Goal: Task Accomplishment & Management: Complete application form

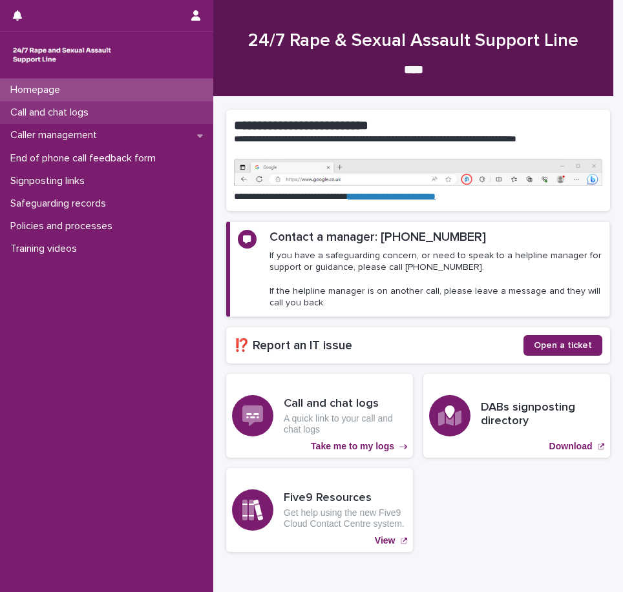
click at [70, 119] on p "Call and chat logs" at bounding box center [52, 113] width 94 height 12
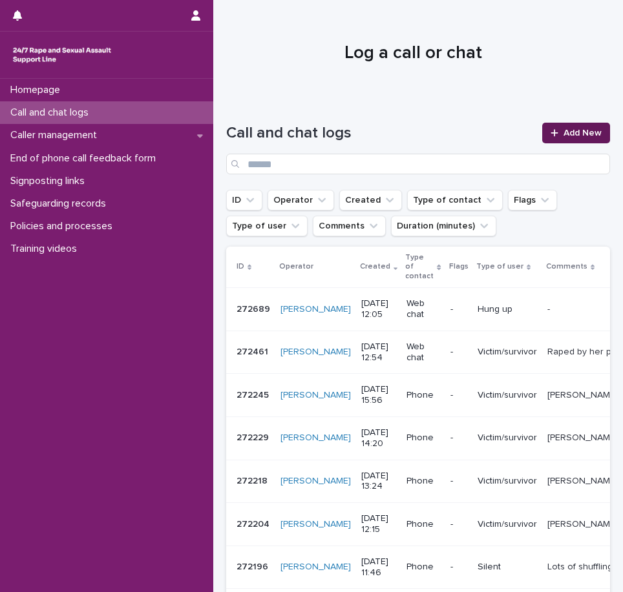
click at [576, 131] on span "Add New" at bounding box center [582, 133] width 38 height 9
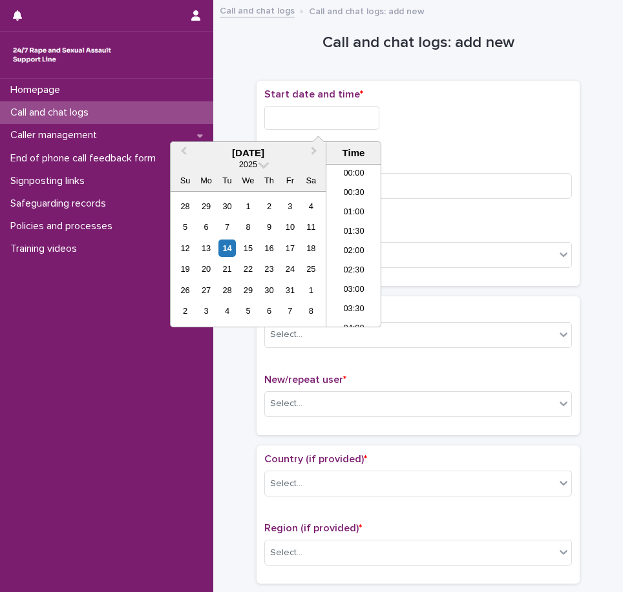
click at [293, 110] on input "text" at bounding box center [321, 118] width 115 height 24
click at [360, 246] on li "13:30" at bounding box center [353, 245] width 55 height 19
drag, startPoint x: 341, startPoint y: 121, endPoint x: 335, endPoint y: 117, distance: 7.5
click at [335, 117] on input "**********" at bounding box center [321, 118] width 115 height 24
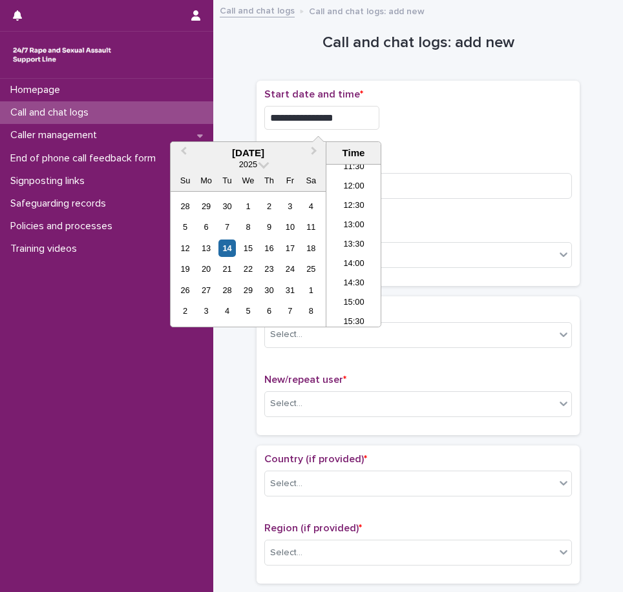
type input "**********"
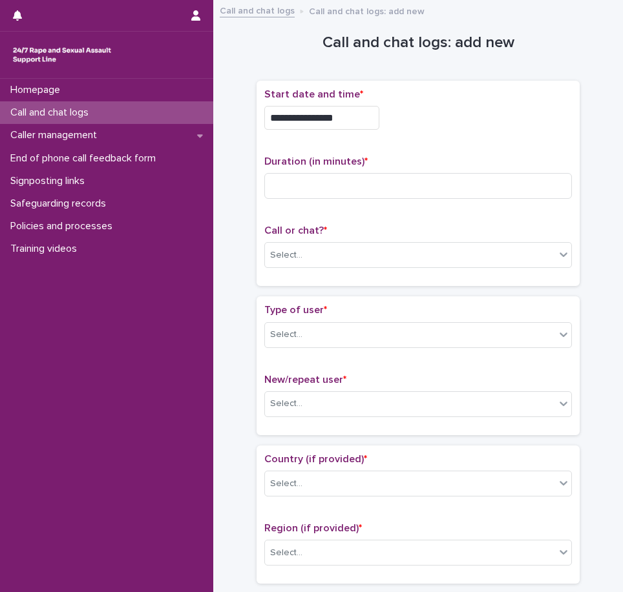
click at [452, 141] on div "**********" at bounding box center [417, 183] width 307 height 191
click at [382, 183] on input at bounding box center [417, 186] width 307 height 26
type input "**"
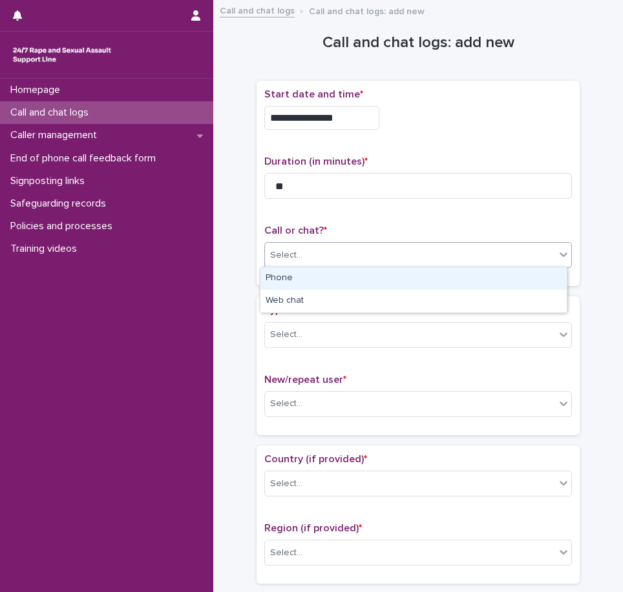
click at [284, 254] on div "Select..." at bounding box center [286, 256] width 32 height 14
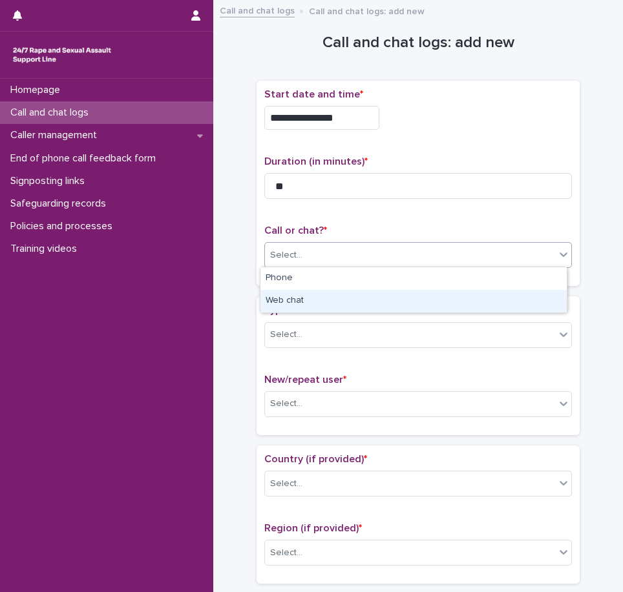
click at [305, 304] on div "Web chat" at bounding box center [413, 301] width 306 height 23
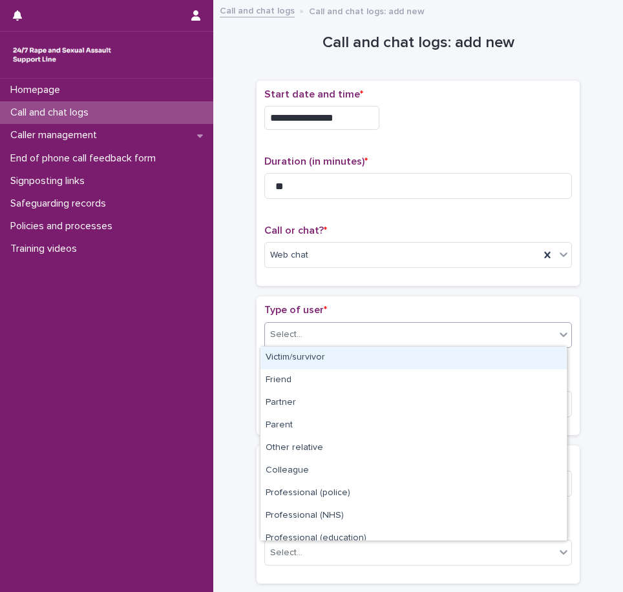
click at [306, 337] on div "Select..." at bounding box center [410, 334] width 290 height 21
click at [323, 248] on div "Web chat" at bounding box center [402, 255] width 275 height 21
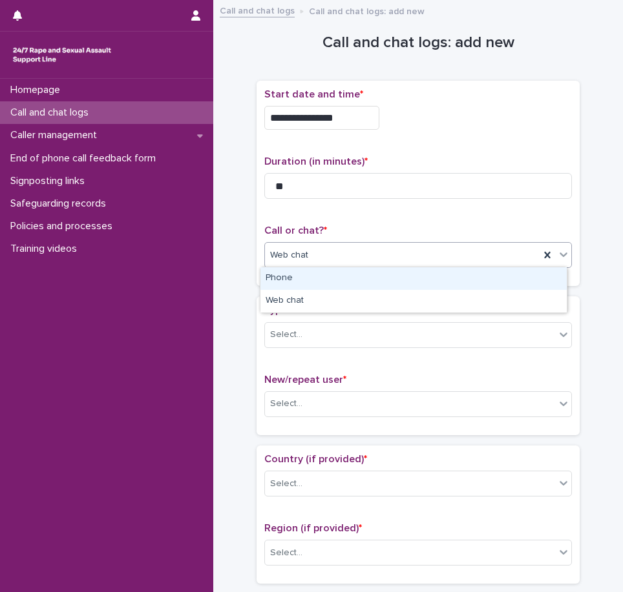
click at [293, 279] on div "Phone" at bounding box center [413, 278] width 306 height 23
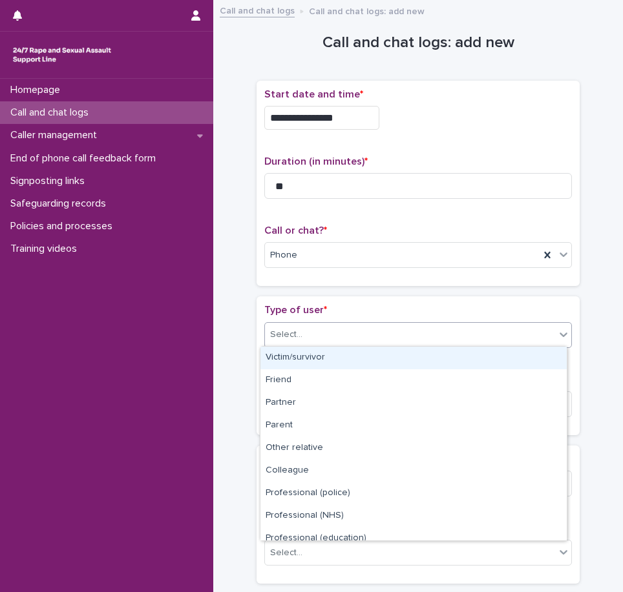
click at [302, 335] on div "Select..." at bounding box center [410, 334] width 290 height 21
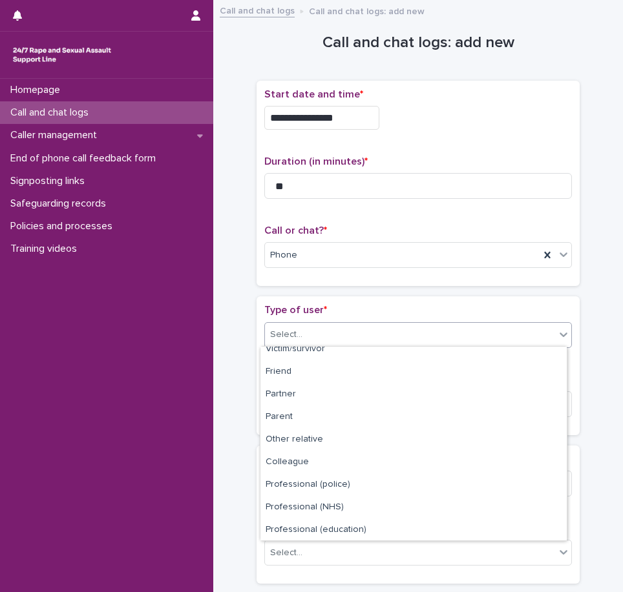
scroll to position [0, 0]
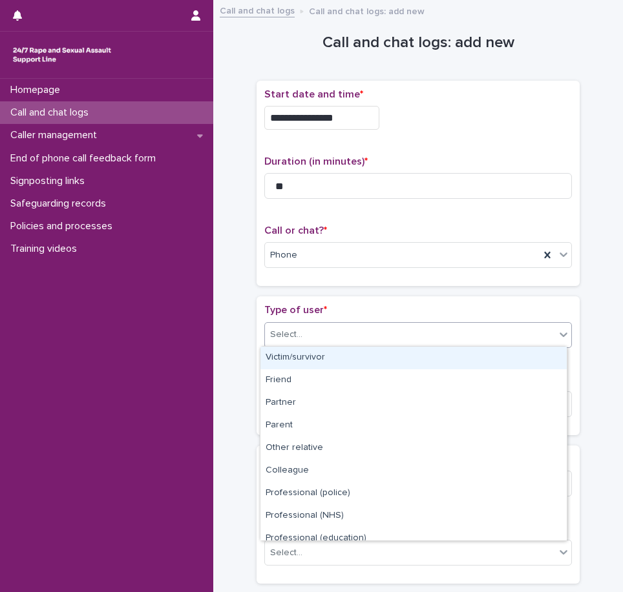
click at [311, 346] on div "Victim/survivor Friend Partner Parent Other relative Colleague Professional (po…" at bounding box center [413, 443] width 307 height 195
click at [311, 353] on div "Victim/survivor" at bounding box center [413, 358] width 306 height 23
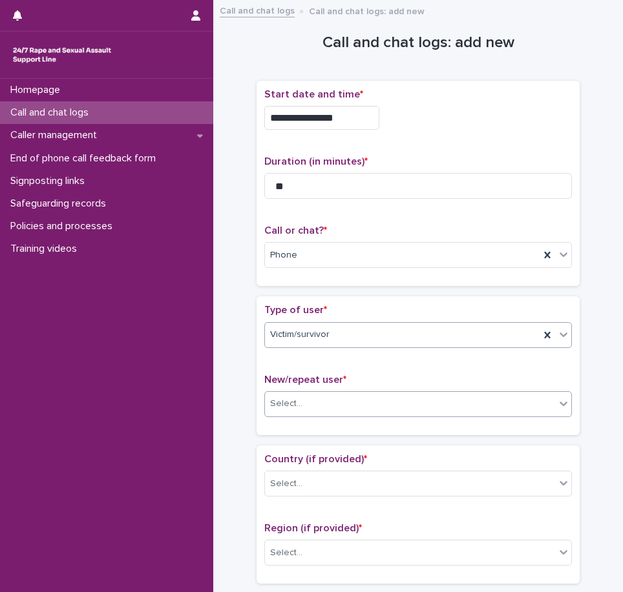
click at [305, 394] on div "Select..." at bounding box center [410, 403] width 290 height 21
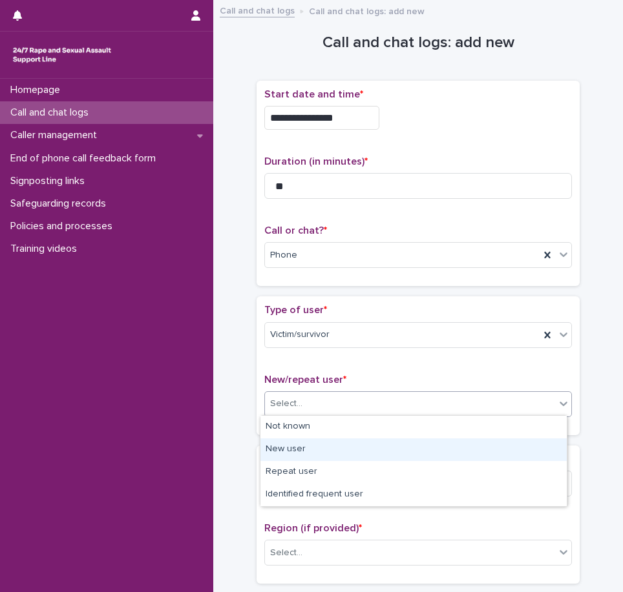
click at [296, 453] on div "New user" at bounding box center [413, 450] width 306 height 23
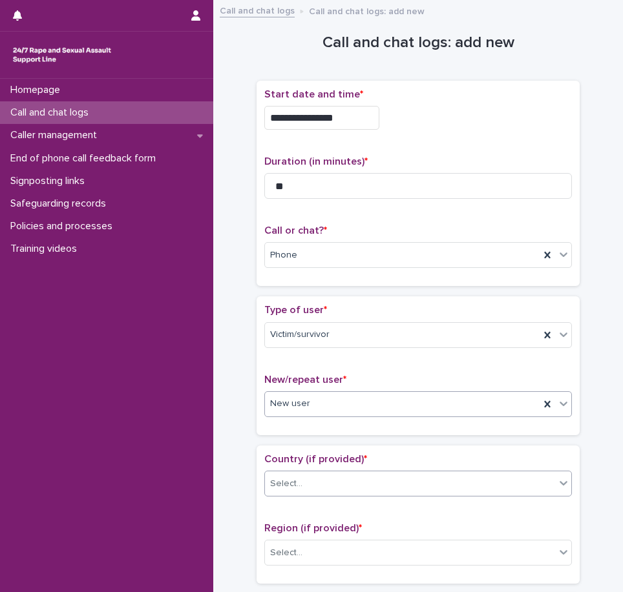
click at [303, 479] on div "Select..." at bounding box center [410, 483] width 290 height 21
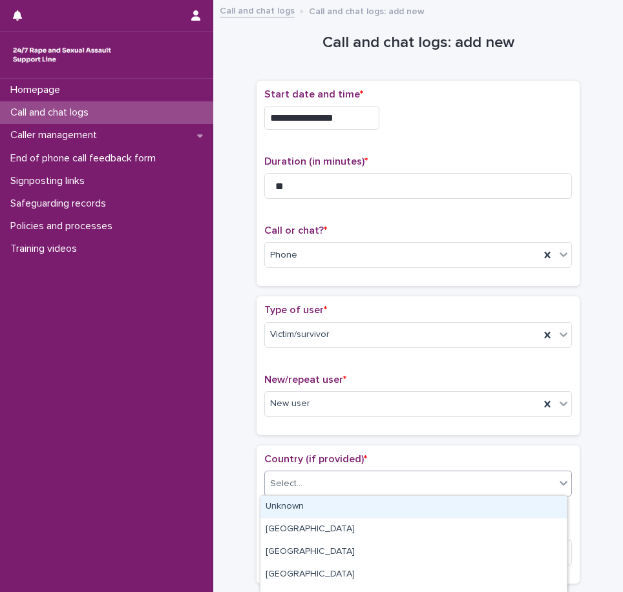
click at [302, 508] on div "Unknown" at bounding box center [413, 507] width 306 height 23
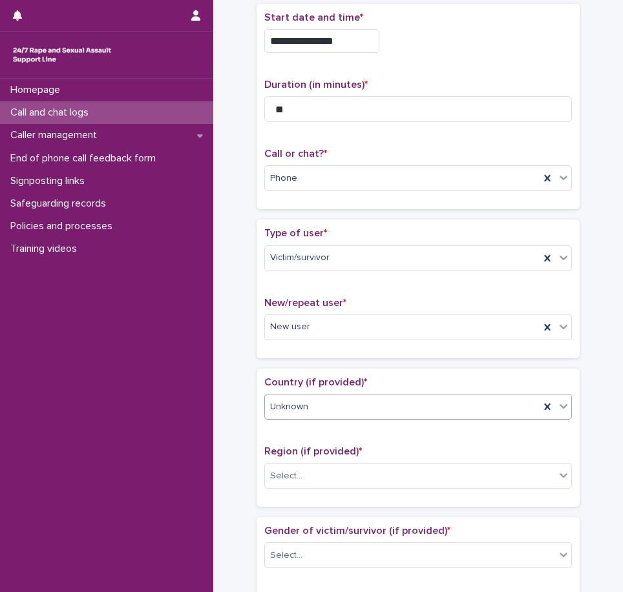
scroll to position [194, 0]
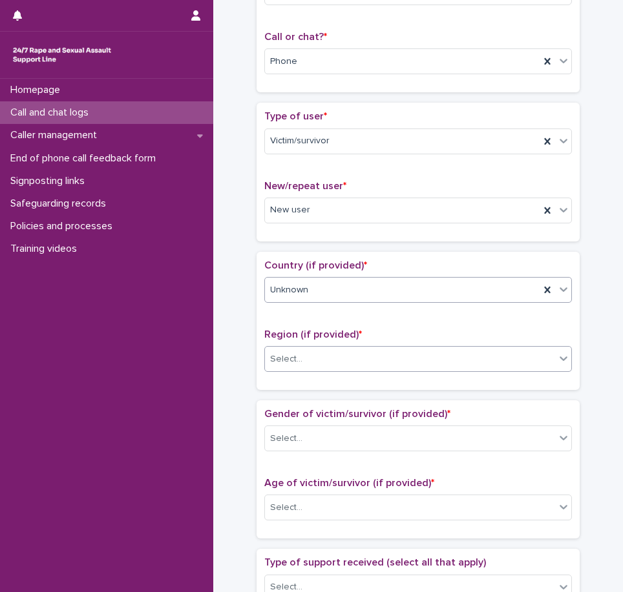
click at [269, 367] on div "Select..." at bounding box center [410, 359] width 290 height 21
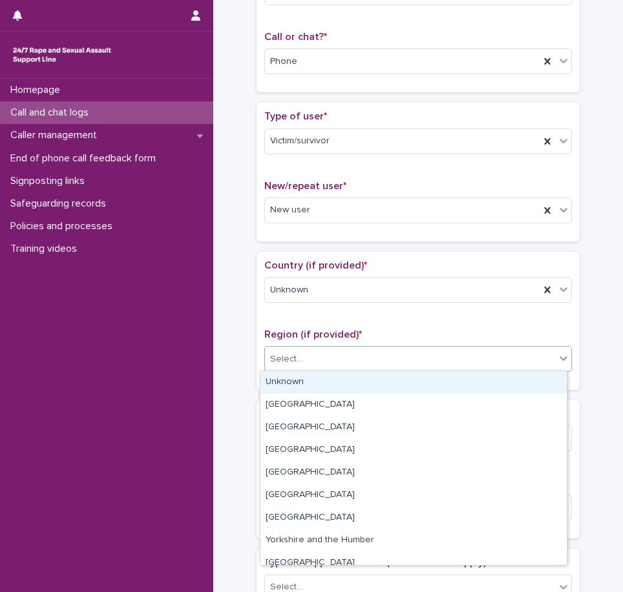
click at [303, 386] on div "Unknown" at bounding box center [413, 382] width 306 height 23
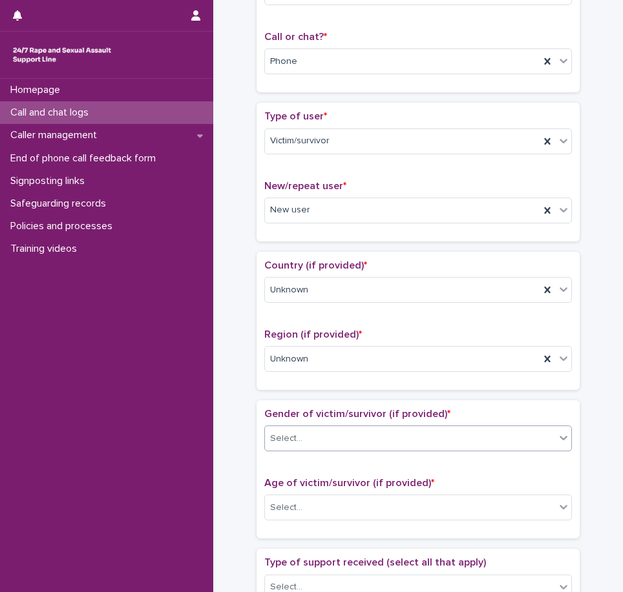
click at [289, 438] on div "Select..." at bounding box center [286, 439] width 32 height 14
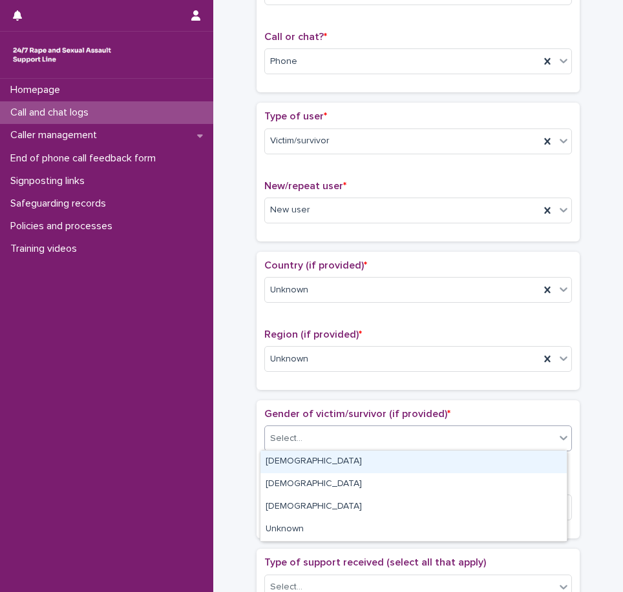
click at [286, 465] on div "[DEMOGRAPHIC_DATA]" at bounding box center [413, 462] width 306 height 23
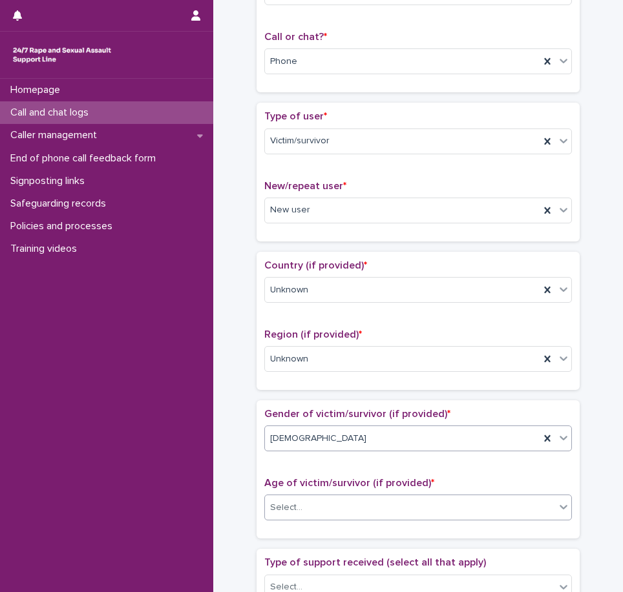
click at [295, 506] on div "Select..." at bounding box center [286, 508] width 32 height 14
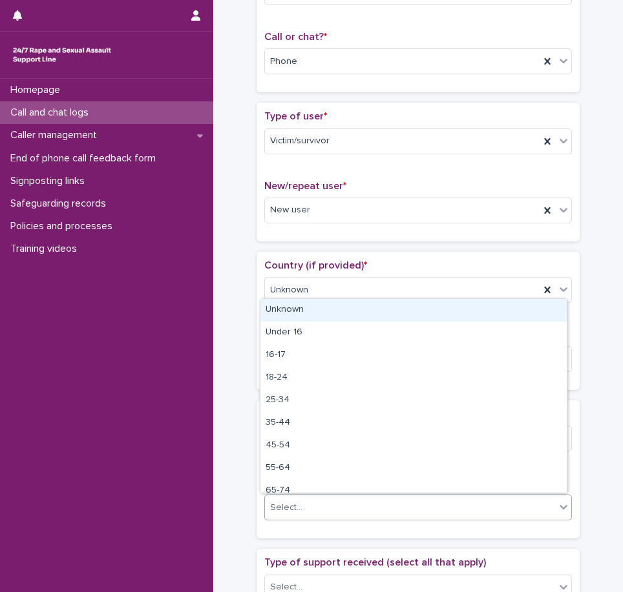
click at [336, 310] on div "Unknown" at bounding box center [413, 310] width 306 height 23
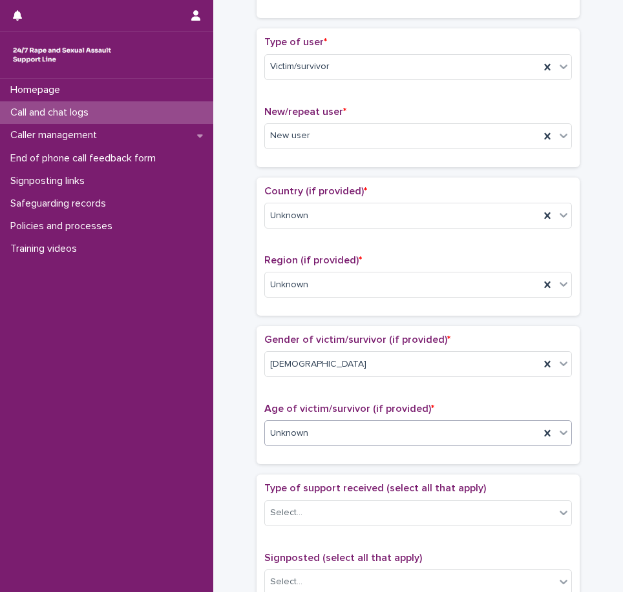
scroll to position [388, 0]
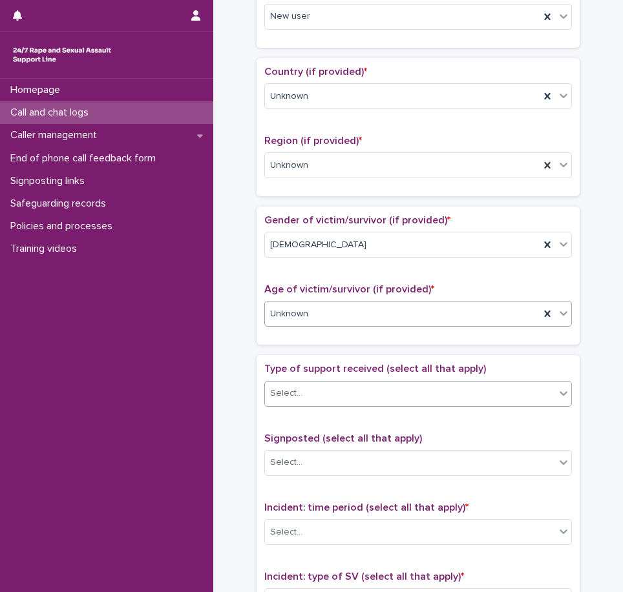
click at [300, 400] on div "Select..." at bounding box center [410, 393] width 290 height 21
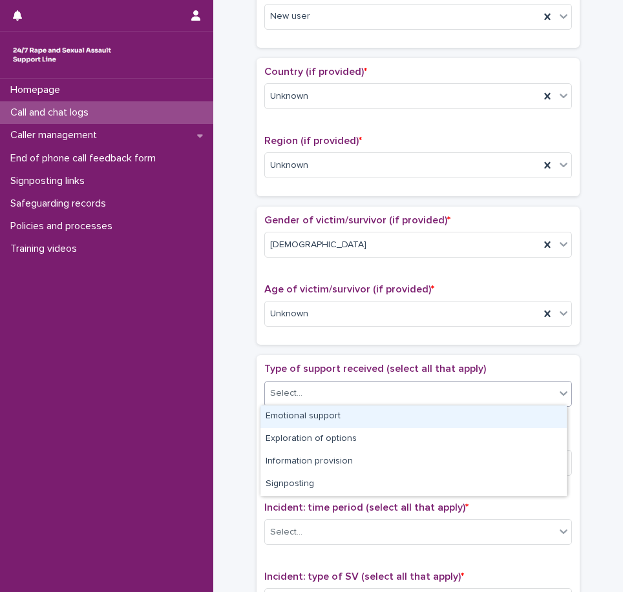
click at [312, 420] on div "Emotional support" at bounding box center [413, 417] width 306 height 23
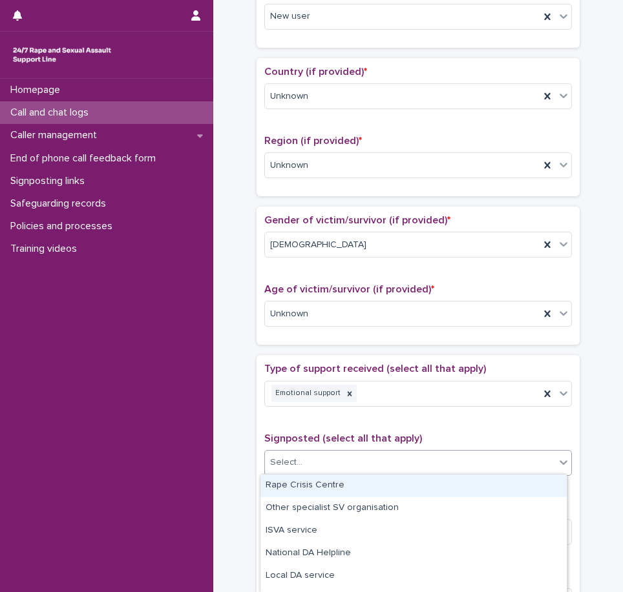
click at [331, 468] on div "Select..." at bounding box center [410, 462] width 290 height 21
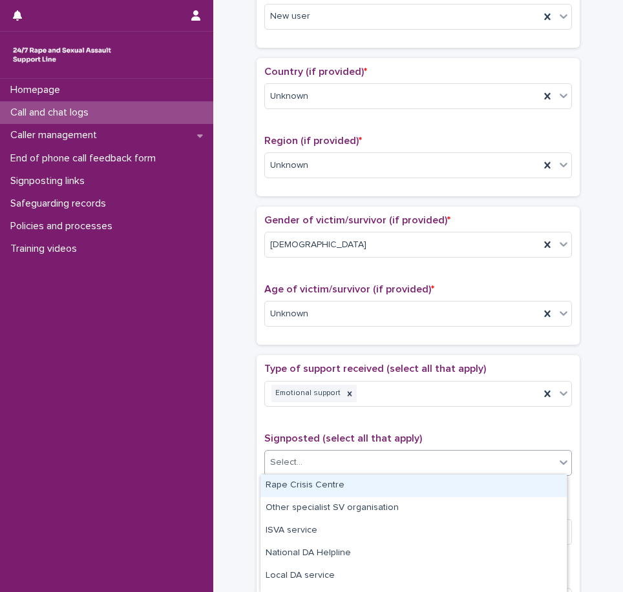
click at [363, 463] on div "Select..." at bounding box center [410, 462] width 290 height 21
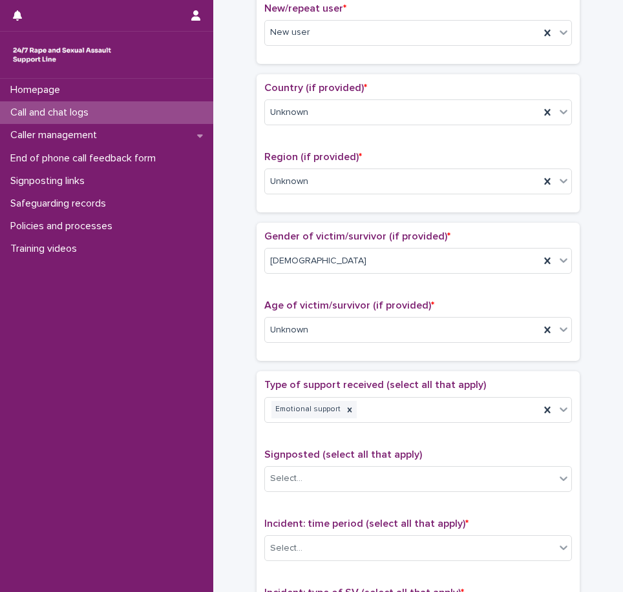
scroll to position [452, 0]
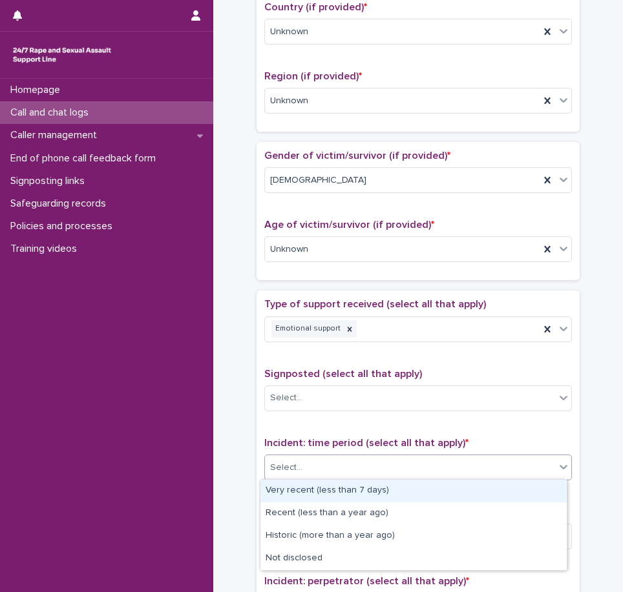
click at [309, 458] on div "Select..." at bounding box center [410, 467] width 290 height 21
click at [332, 485] on div "Very recent (less than 7 days)" at bounding box center [413, 491] width 306 height 23
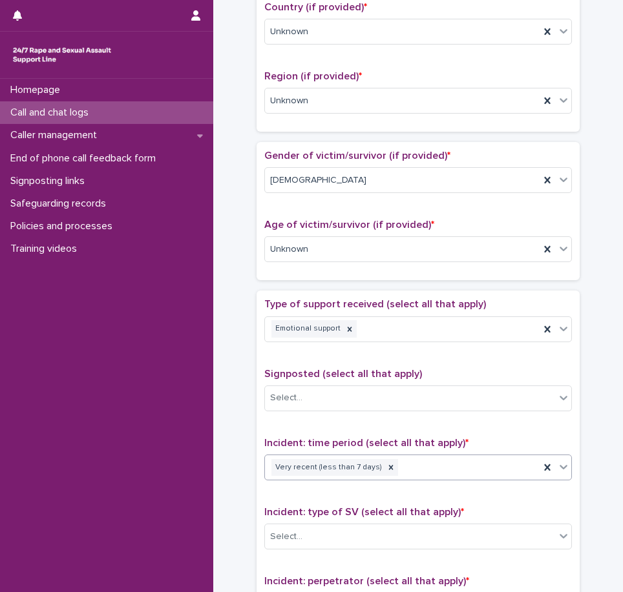
scroll to position [581, 0]
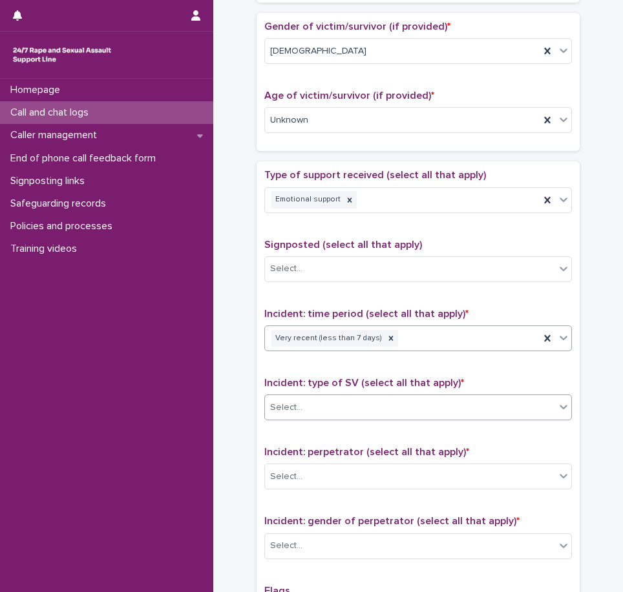
click at [327, 402] on div "Select..." at bounding box center [410, 407] width 290 height 21
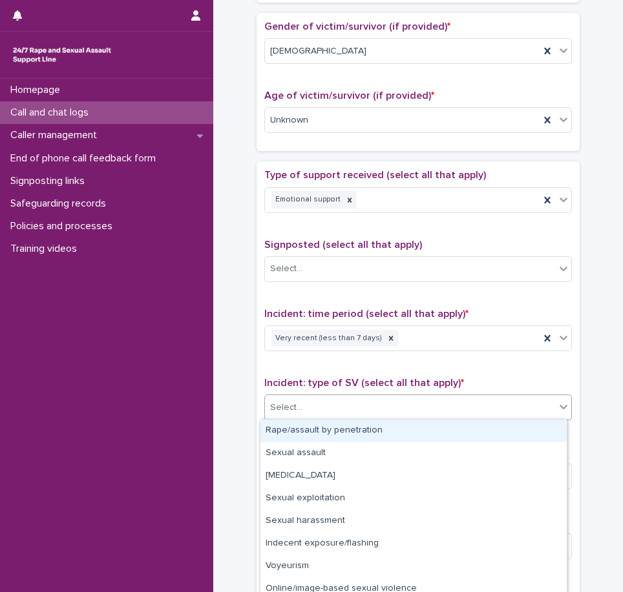
click at [327, 431] on div "Rape/assault by penetration" at bounding box center [413, 431] width 306 height 23
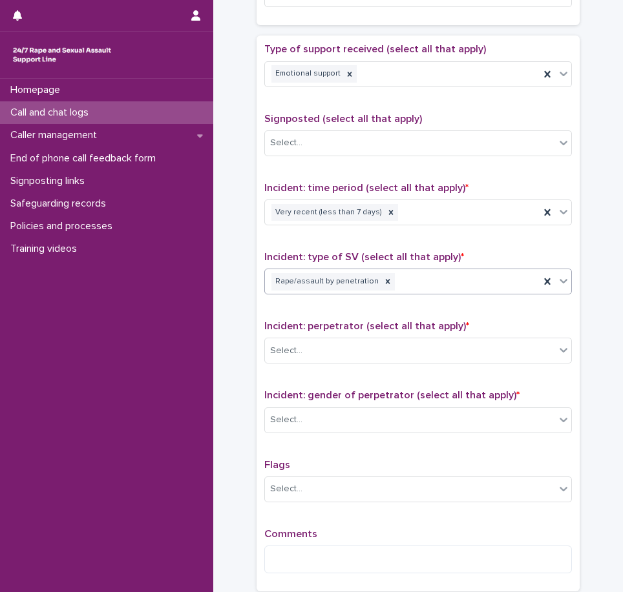
scroll to position [711, 0]
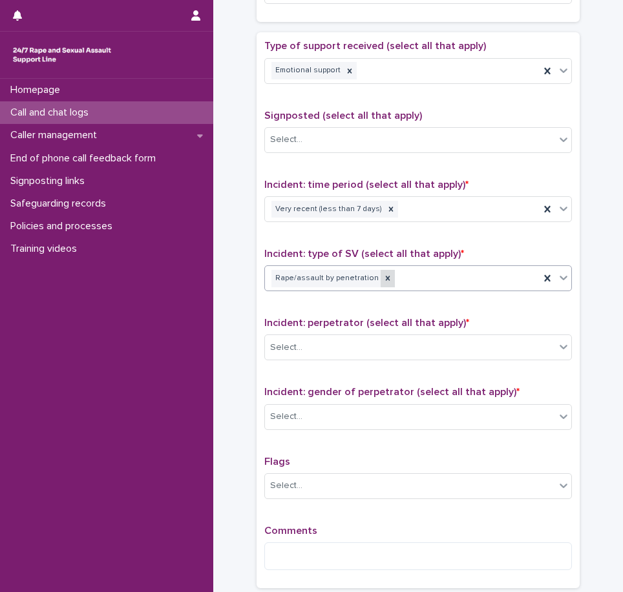
click at [386, 277] on icon at bounding box center [388, 278] width 5 height 5
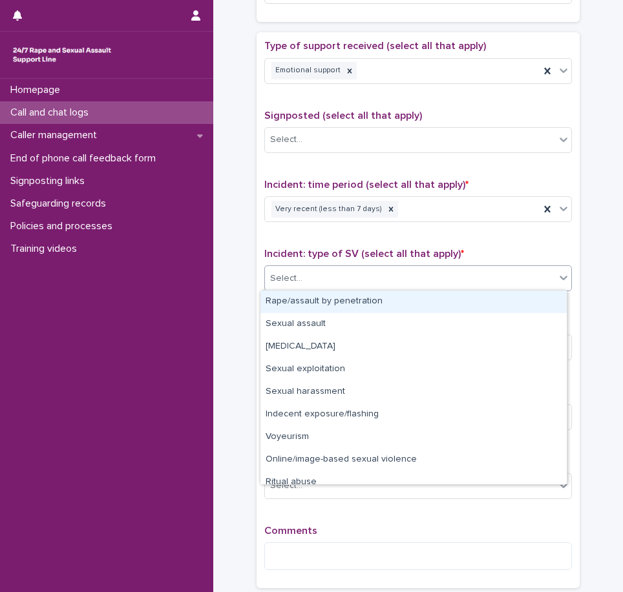
click at [382, 276] on div "Select..." at bounding box center [410, 278] width 290 height 21
drag, startPoint x: 346, startPoint y: 315, endPoint x: 344, endPoint y: 308, distance: 7.4
click at [344, 308] on div "Rape/assault by penetration" at bounding box center [413, 302] width 306 height 23
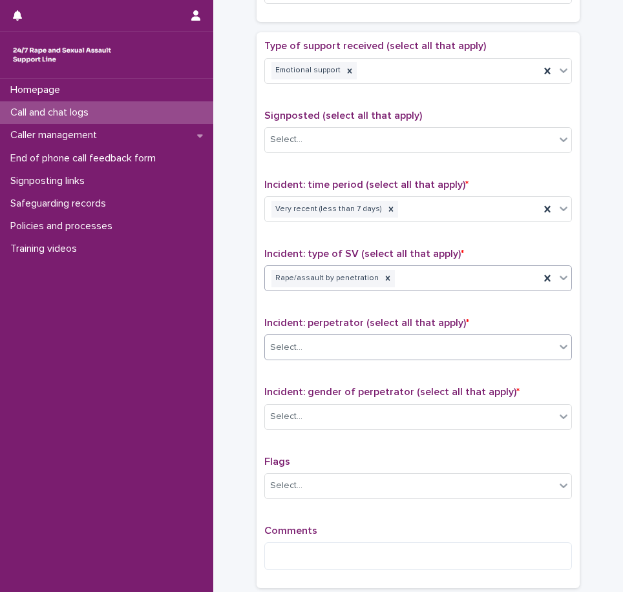
click at [354, 343] on div "Select..." at bounding box center [410, 347] width 290 height 21
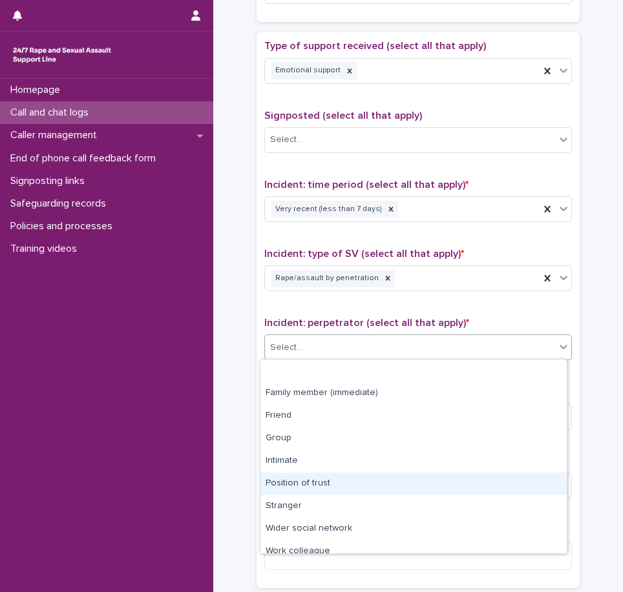
scroll to position [55, 0]
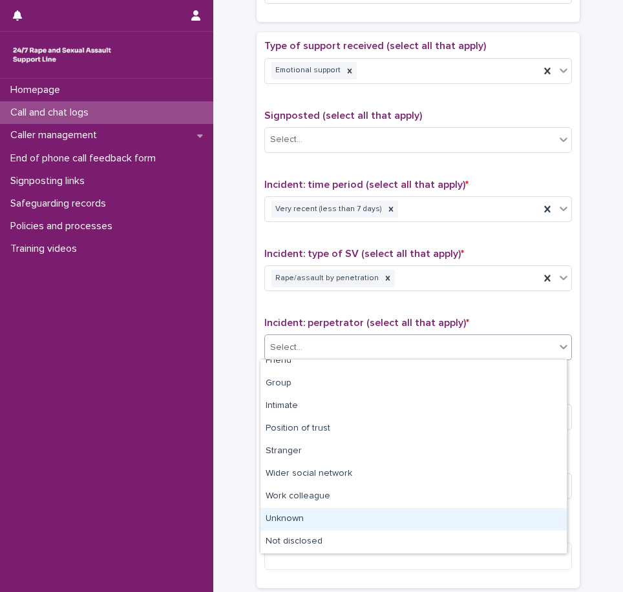
click at [334, 520] on div "Unknown" at bounding box center [413, 519] width 306 height 23
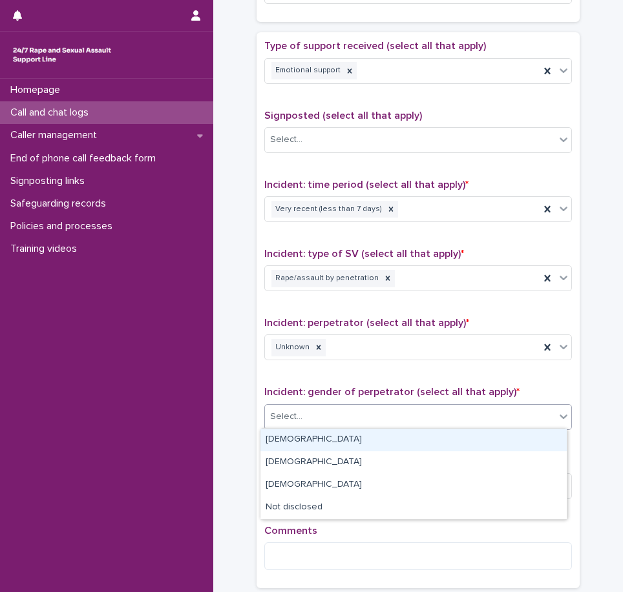
click at [311, 412] on div "Select..." at bounding box center [410, 416] width 290 height 21
click at [311, 434] on div "[DEMOGRAPHIC_DATA]" at bounding box center [413, 440] width 306 height 23
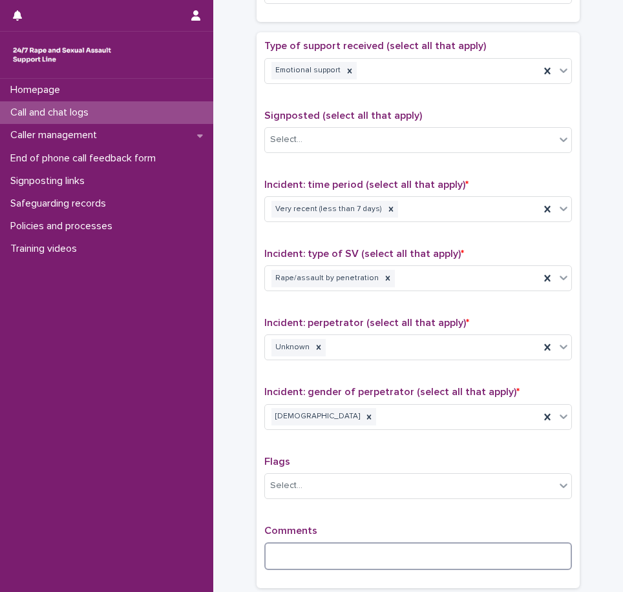
click at [338, 551] on textarea at bounding box center [417, 557] width 307 height 28
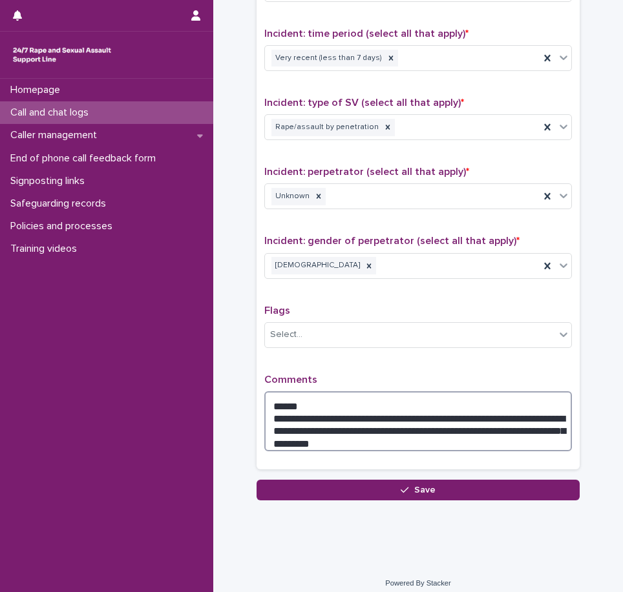
scroll to position [869, 0]
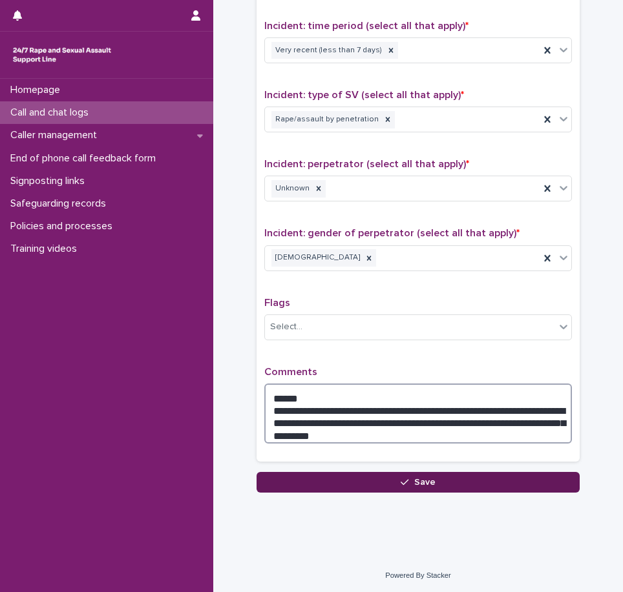
type textarea "**********"
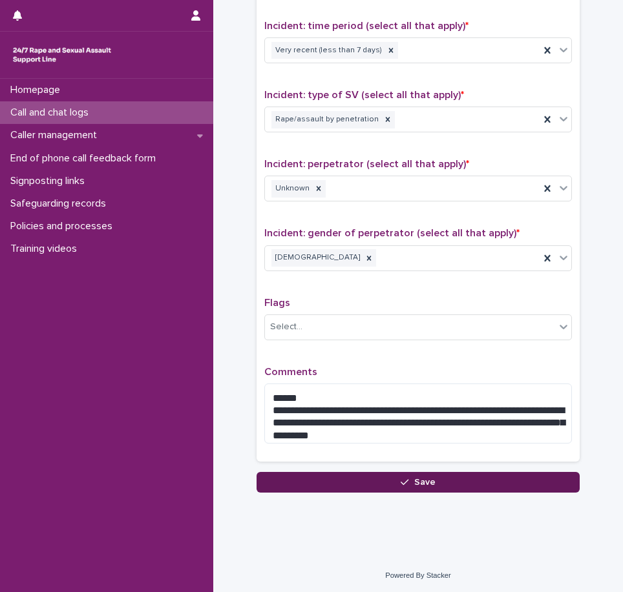
click at [484, 482] on button "Save" at bounding box center [417, 482] width 323 height 21
